Goal: Task Accomplishment & Management: Manage account settings

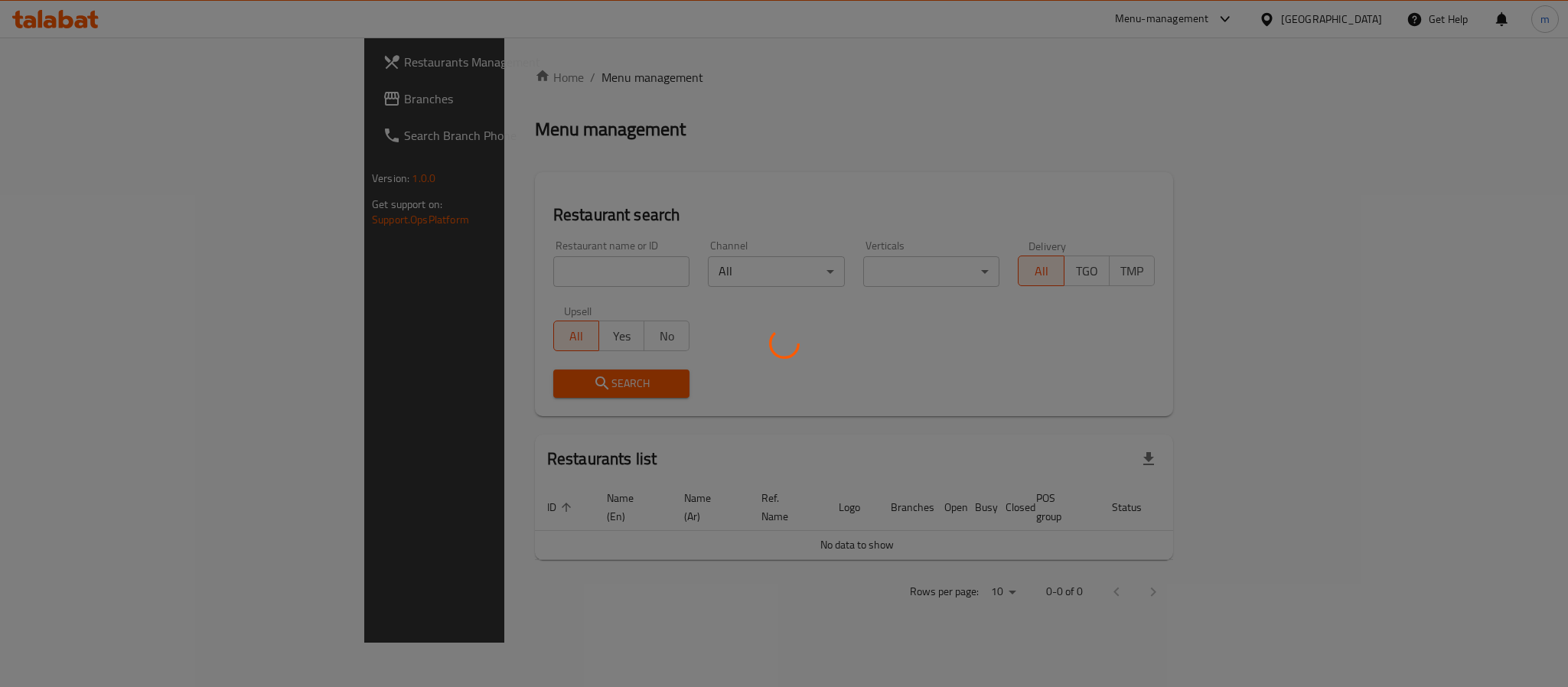
click at [83, 92] on div at bounding box center [784, 344] width 1568 height 687
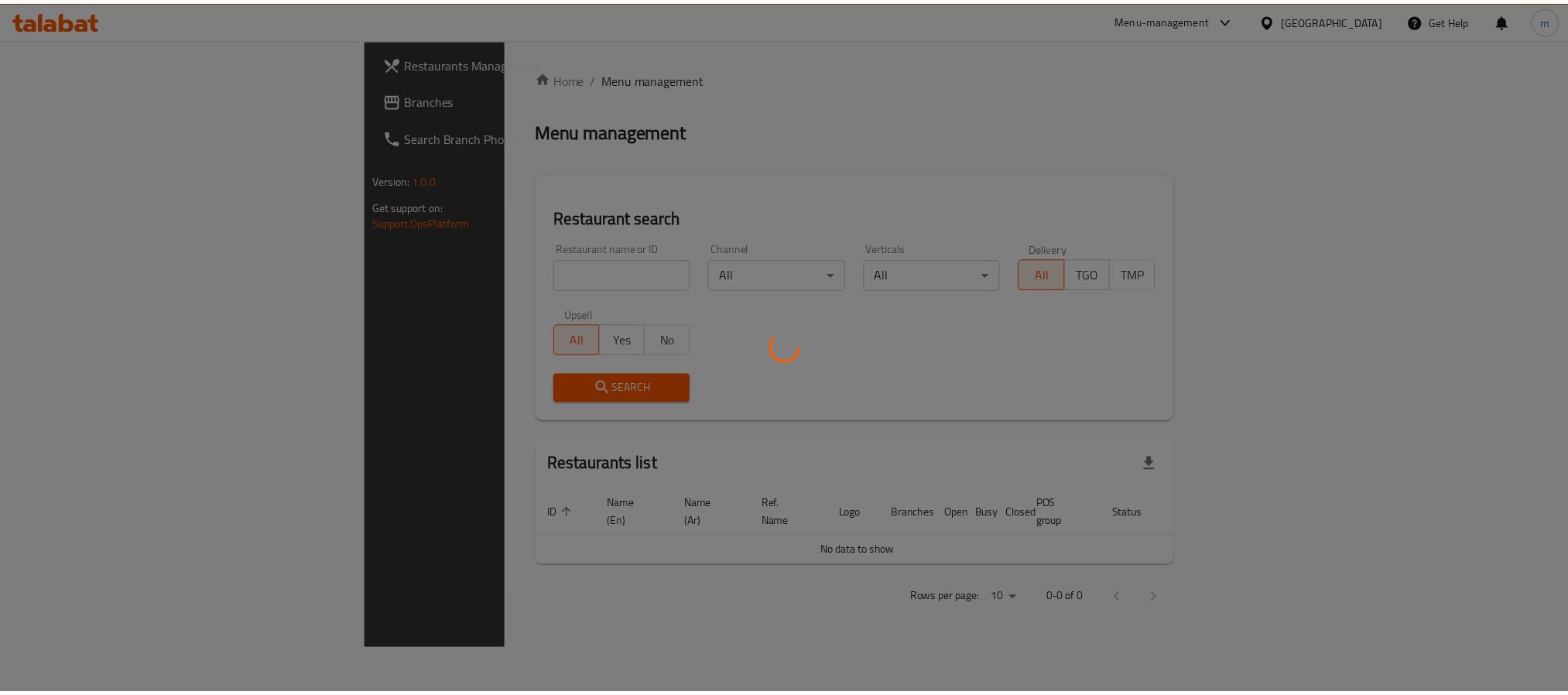
click at [84, 93] on div at bounding box center [793, 348] width 1586 height 695
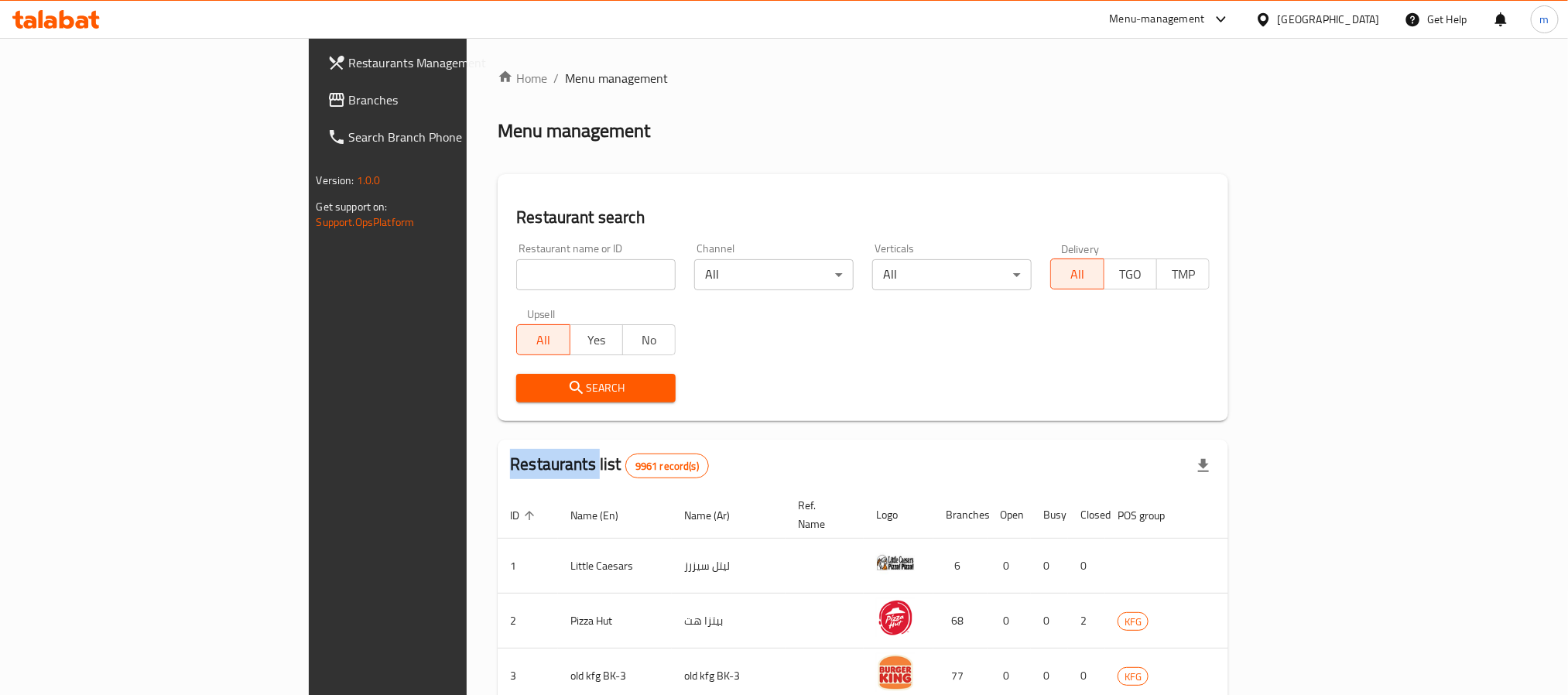
click at [349, 93] on span "Branches" at bounding box center [453, 100] width 209 height 19
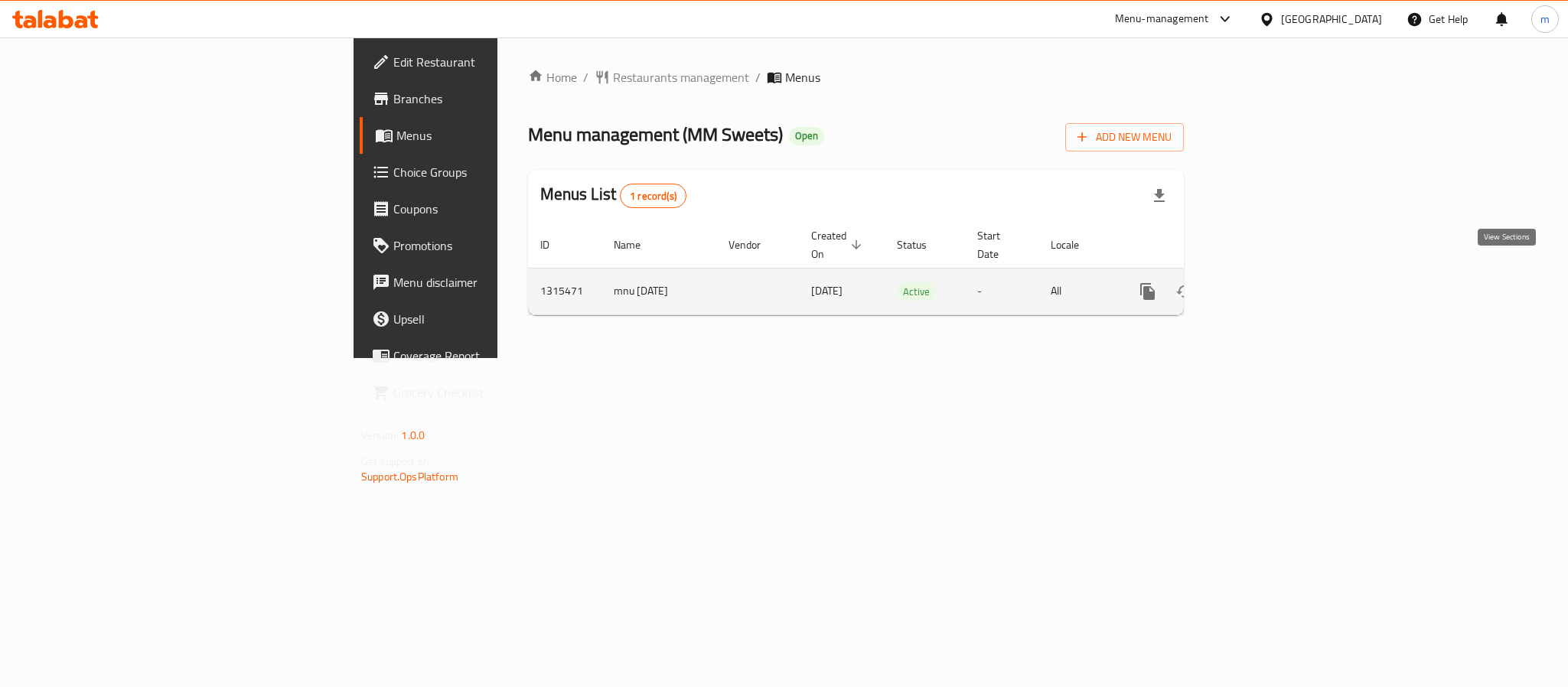
click at [1265, 284] on icon "enhanced table" at bounding box center [1258, 291] width 14 height 14
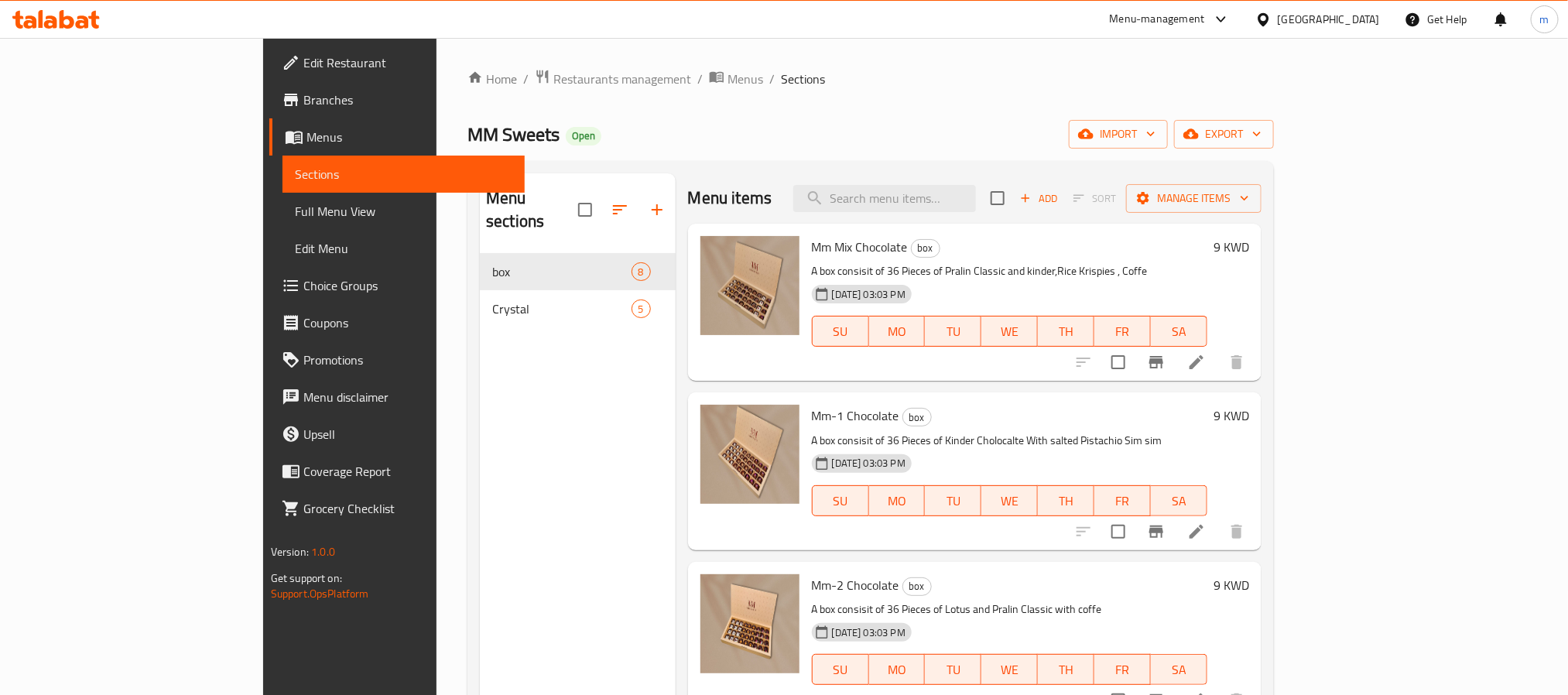
click at [303, 65] on span "Edit Restaurant" at bounding box center [408, 63] width 209 height 19
